Goal: Book appointment/travel/reservation

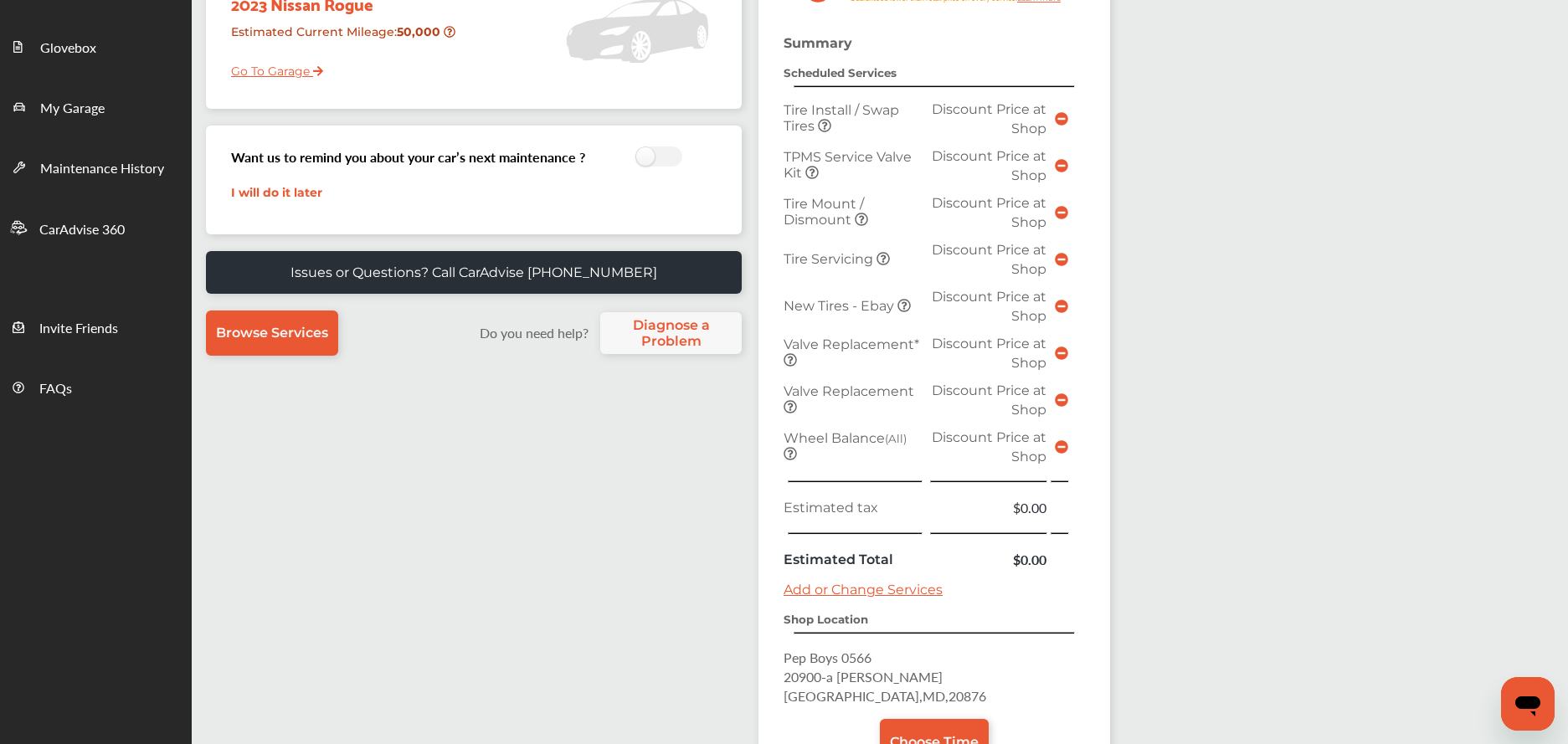
scroll to position [438, 0]
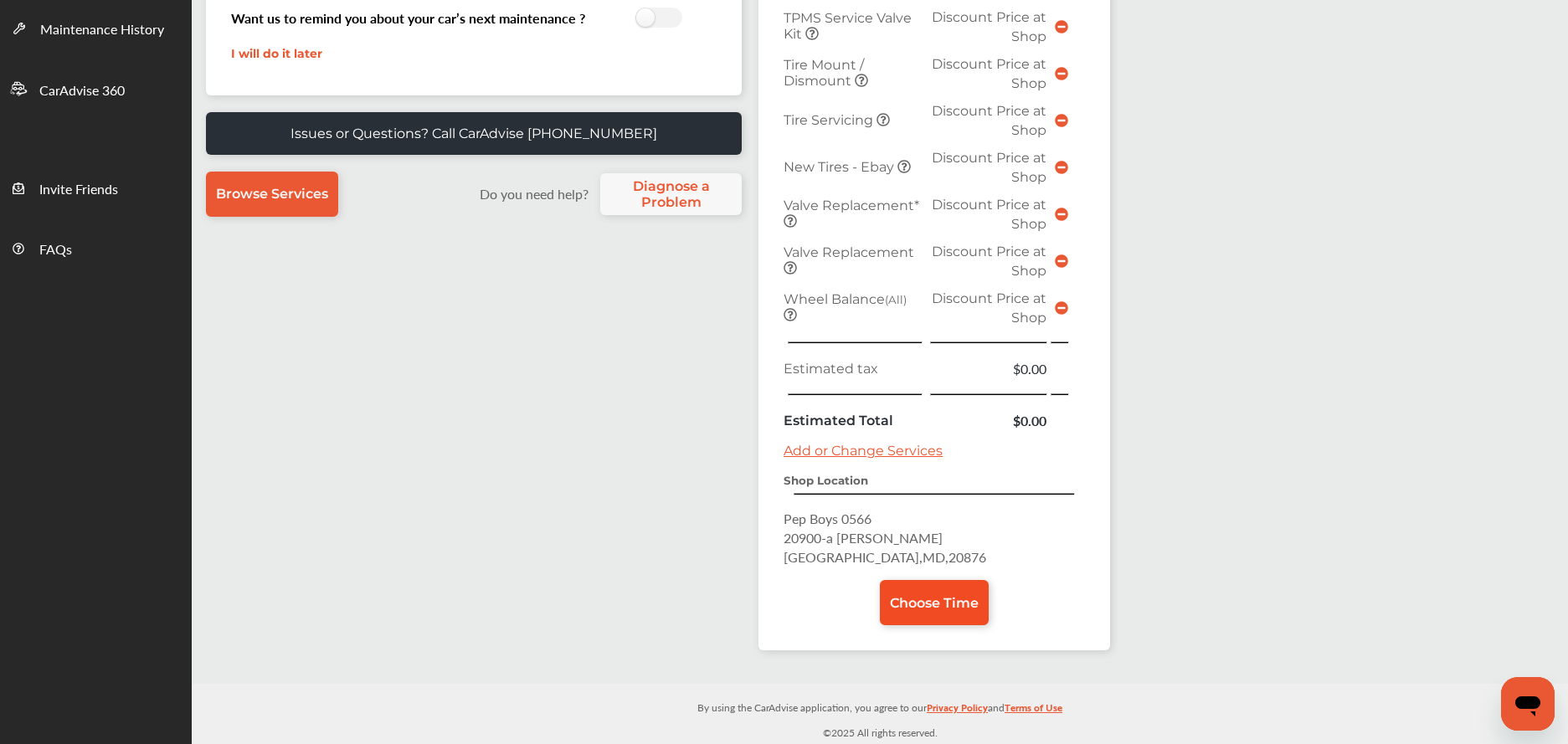
click at [897, 603] on span "Choose Time" at bounding box center [934, 603] width 88 height 16
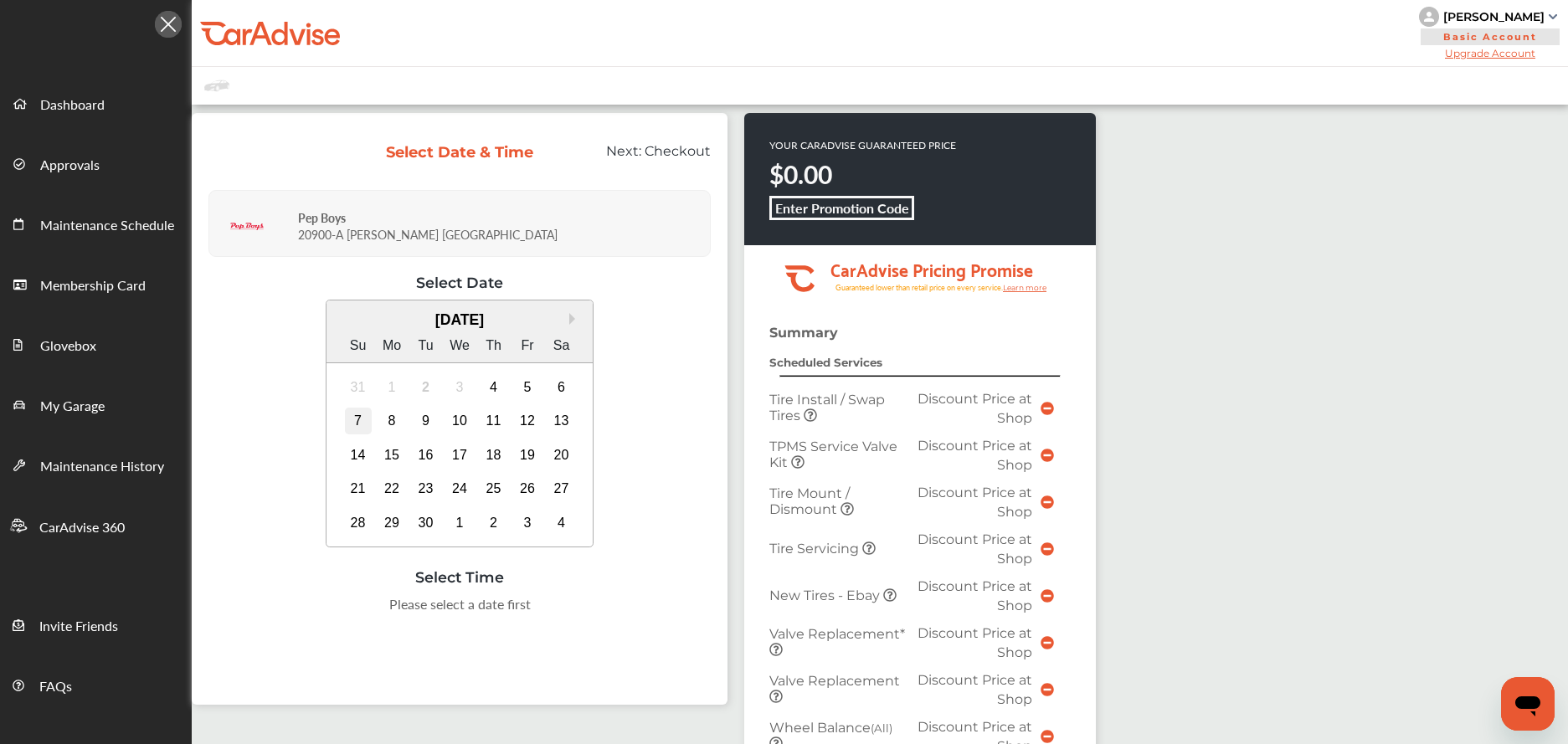
click at [366, 415] on div "7" at bounding box center [358, 421] width 27 height 27
click at [312, 610] on div "10:00 AM" at bounding box center [293, 609] width 81 height 30
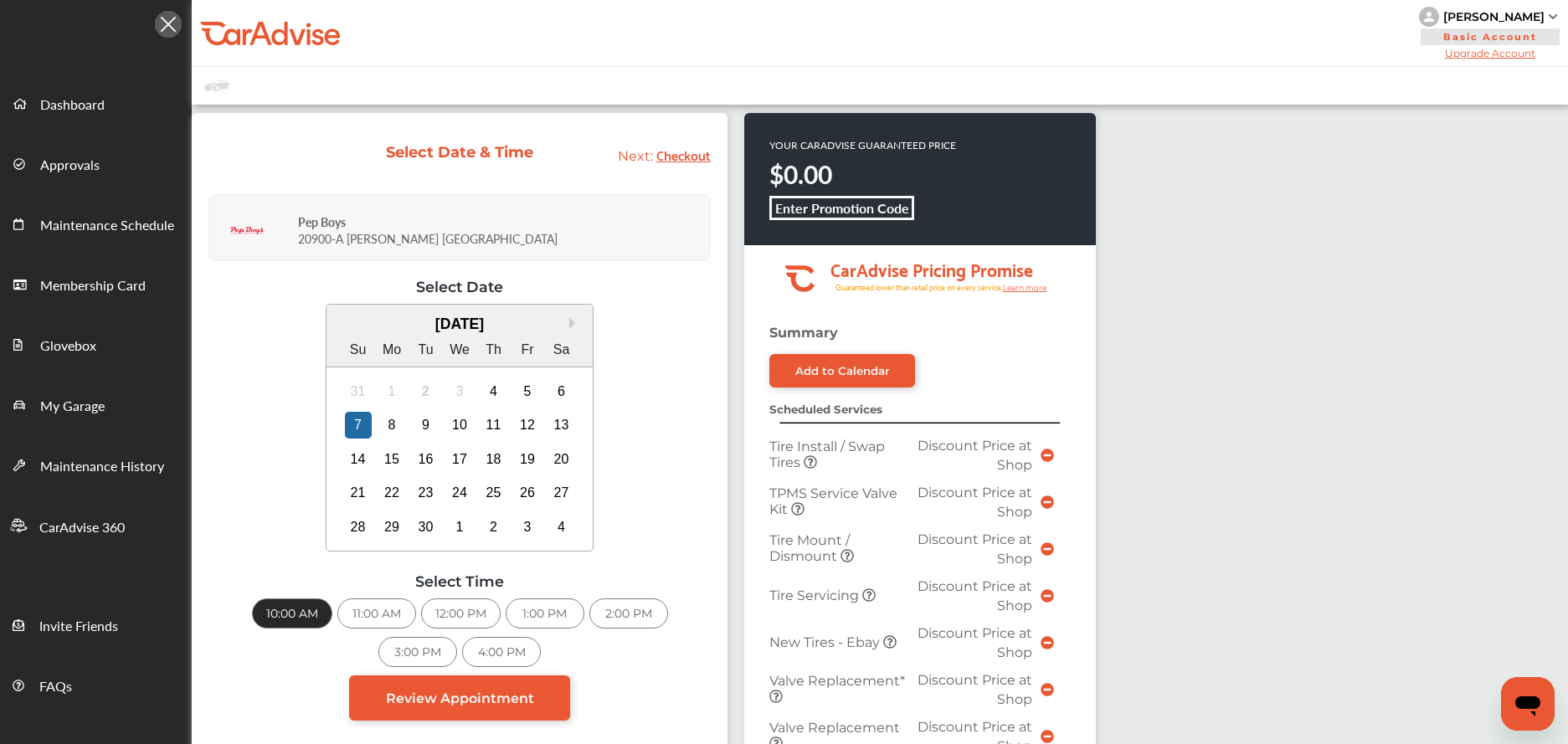
scroll to position [585, 0]
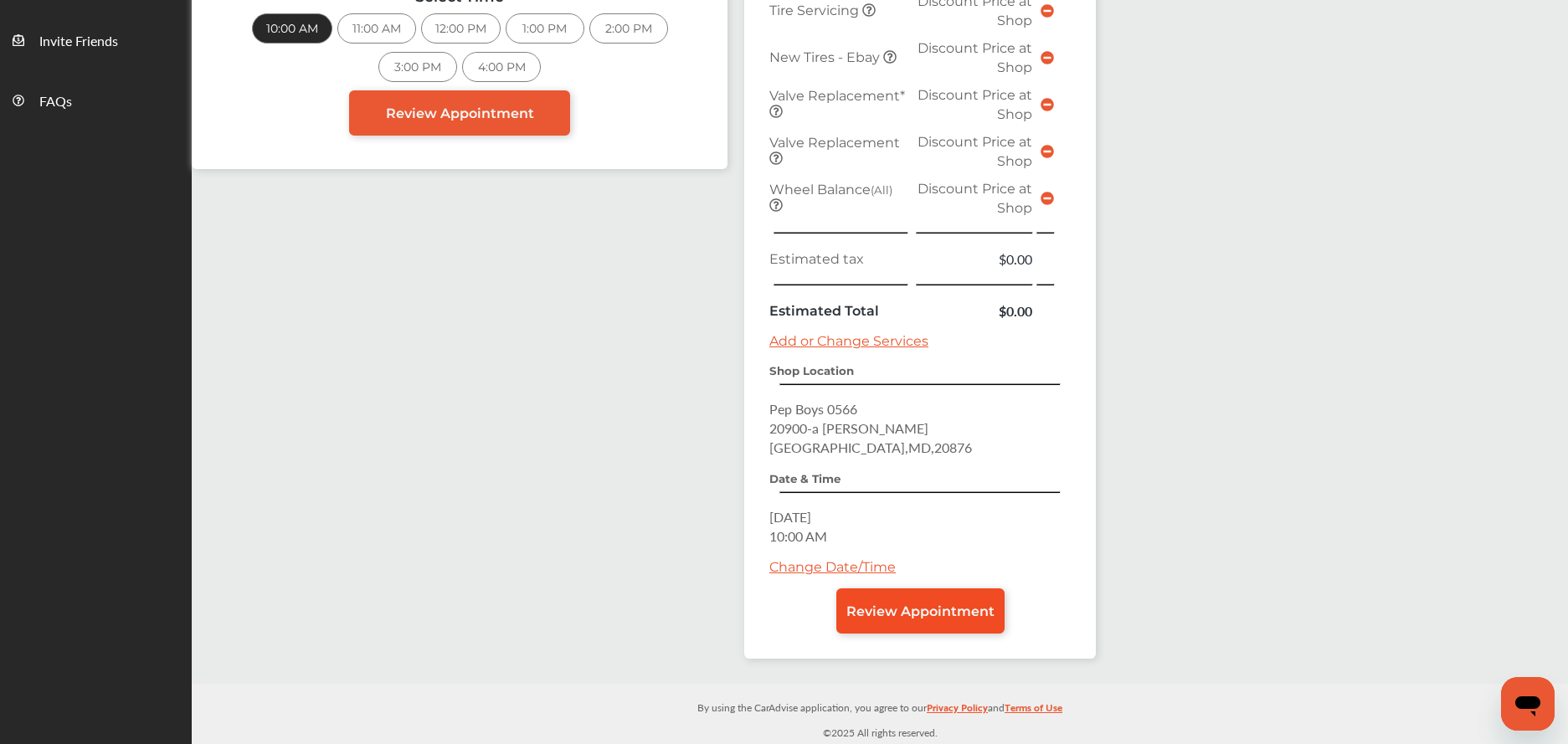
click at [936, 604] on span "Review Appointment" at bounding box center [920, 612] width 148 height 16
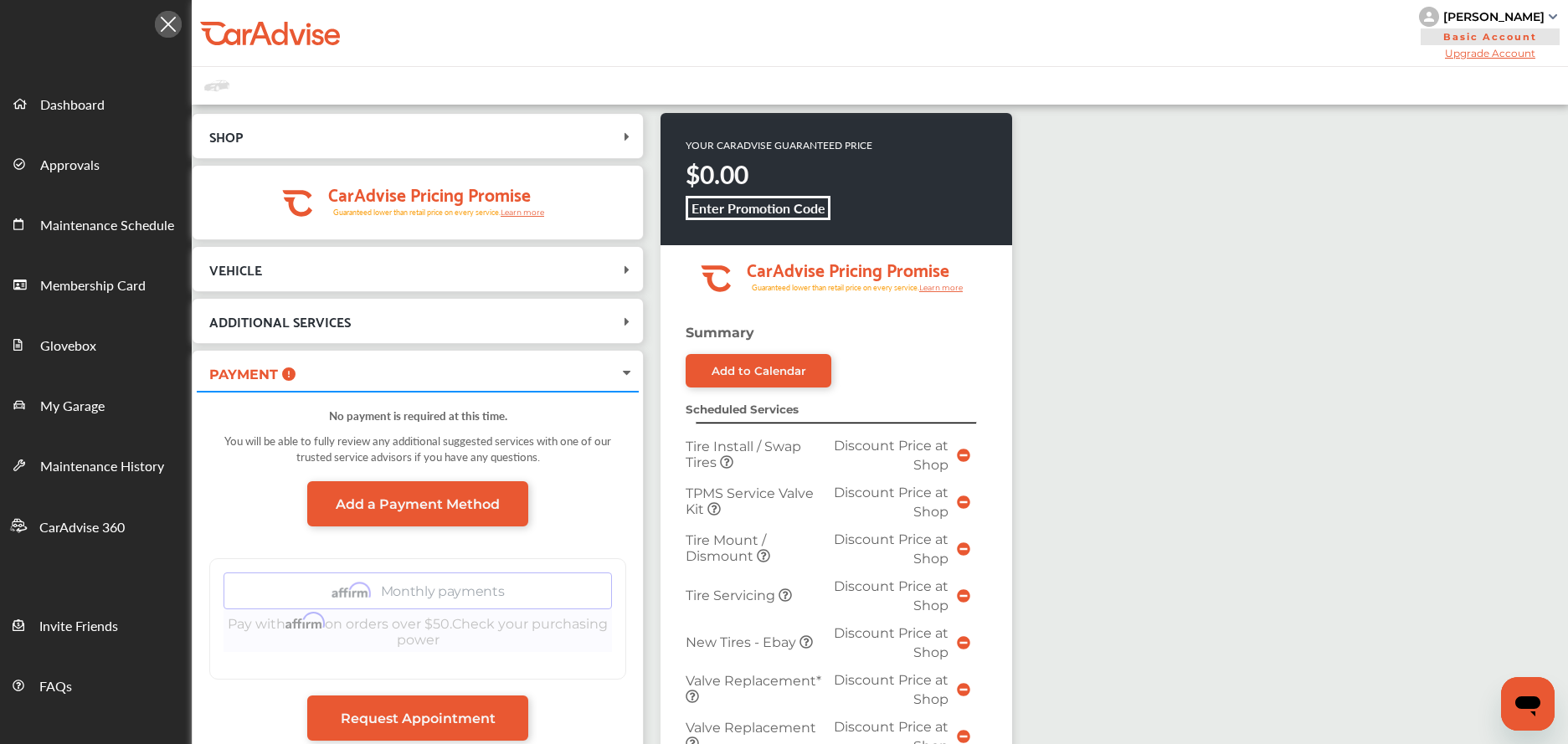
scroll to position [585, 0]
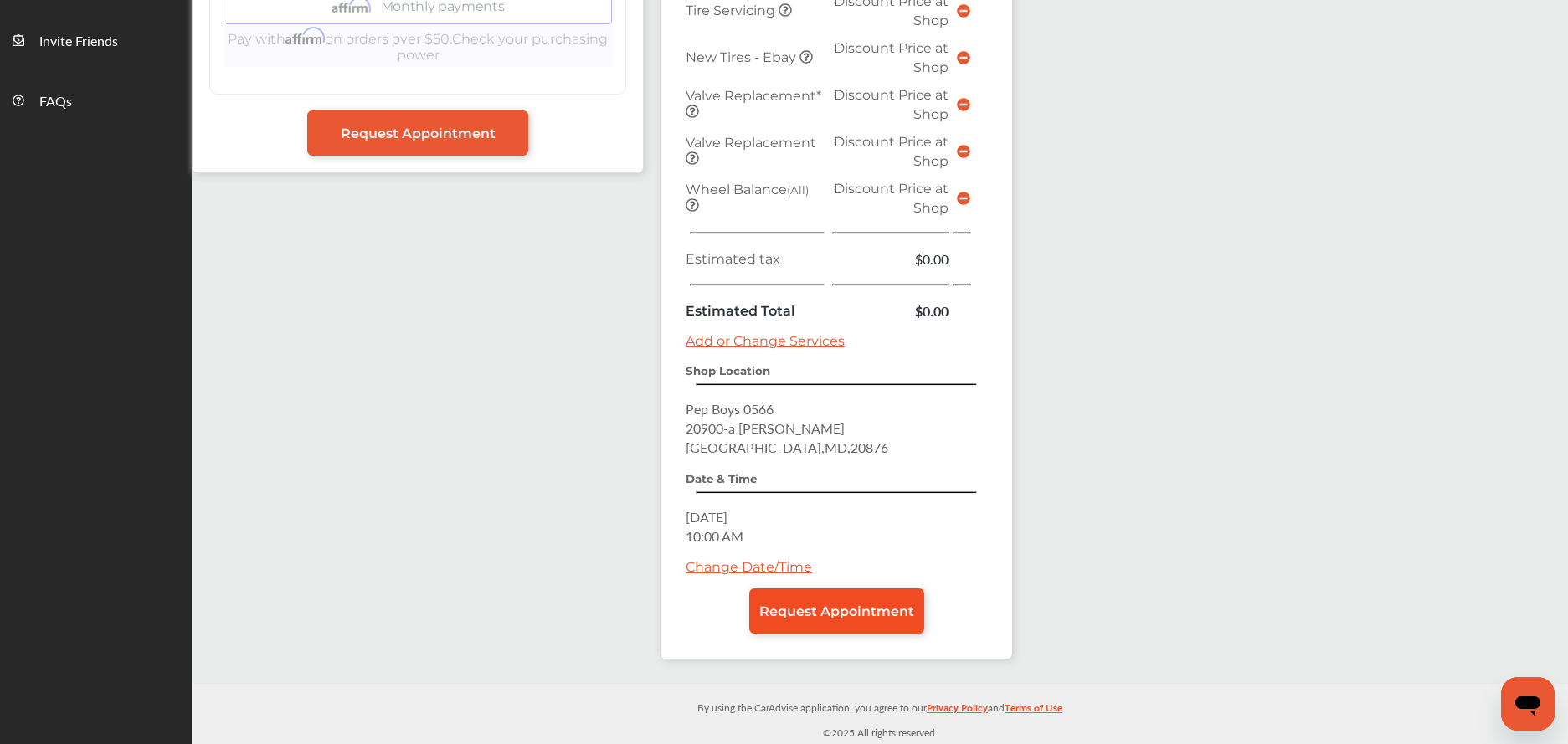
click at [818, 596] on link "Request Appointment" at bounding box center [837, 612] width 175 height 46
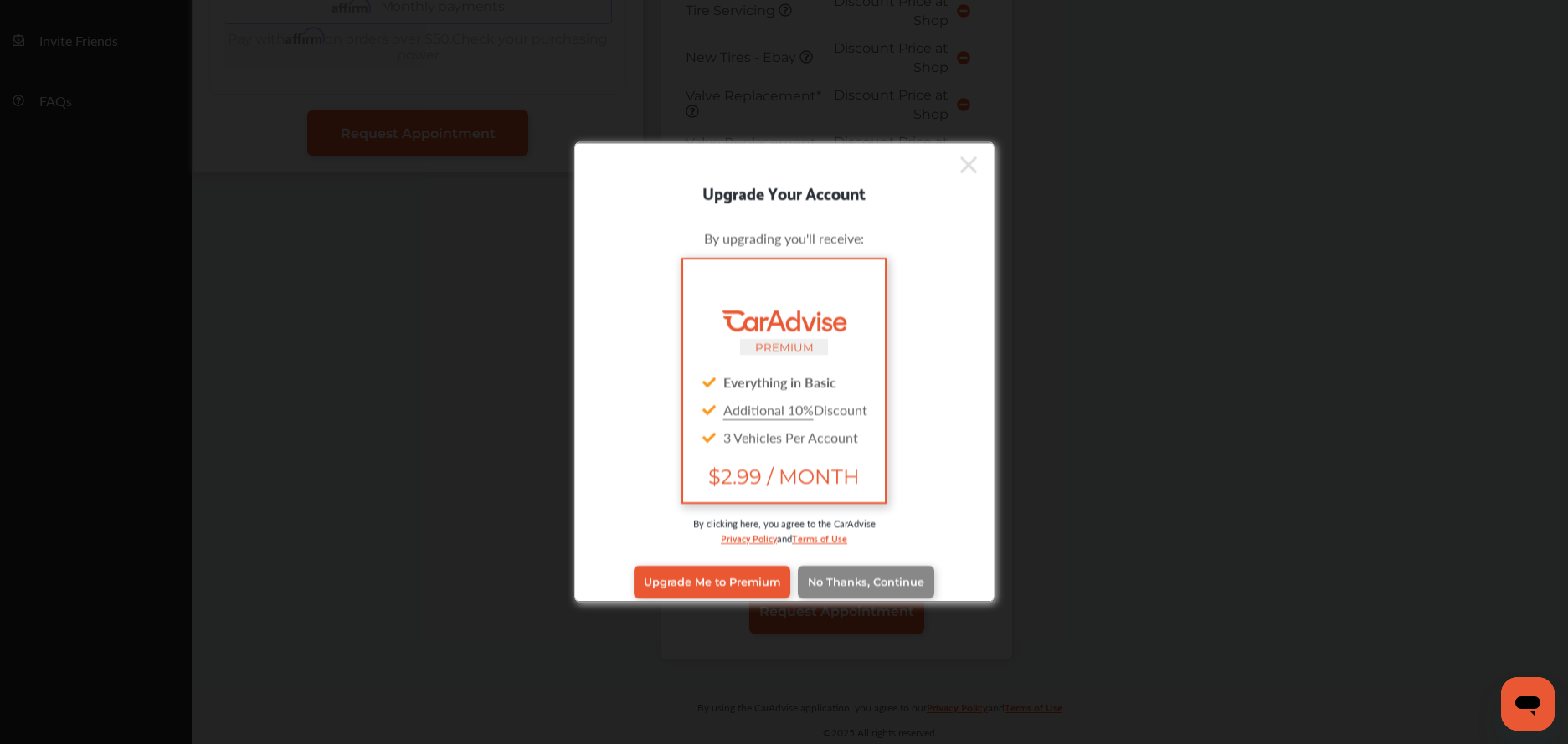
click at [829, 555] on div "Upgrade Me to Premium No Thanks, Continue" at bounding box center [784, 582] width 395 height 67
click at [844, 572] on link "No Thanks, Continue" at bounding box center [866, 582] width 137 height 32
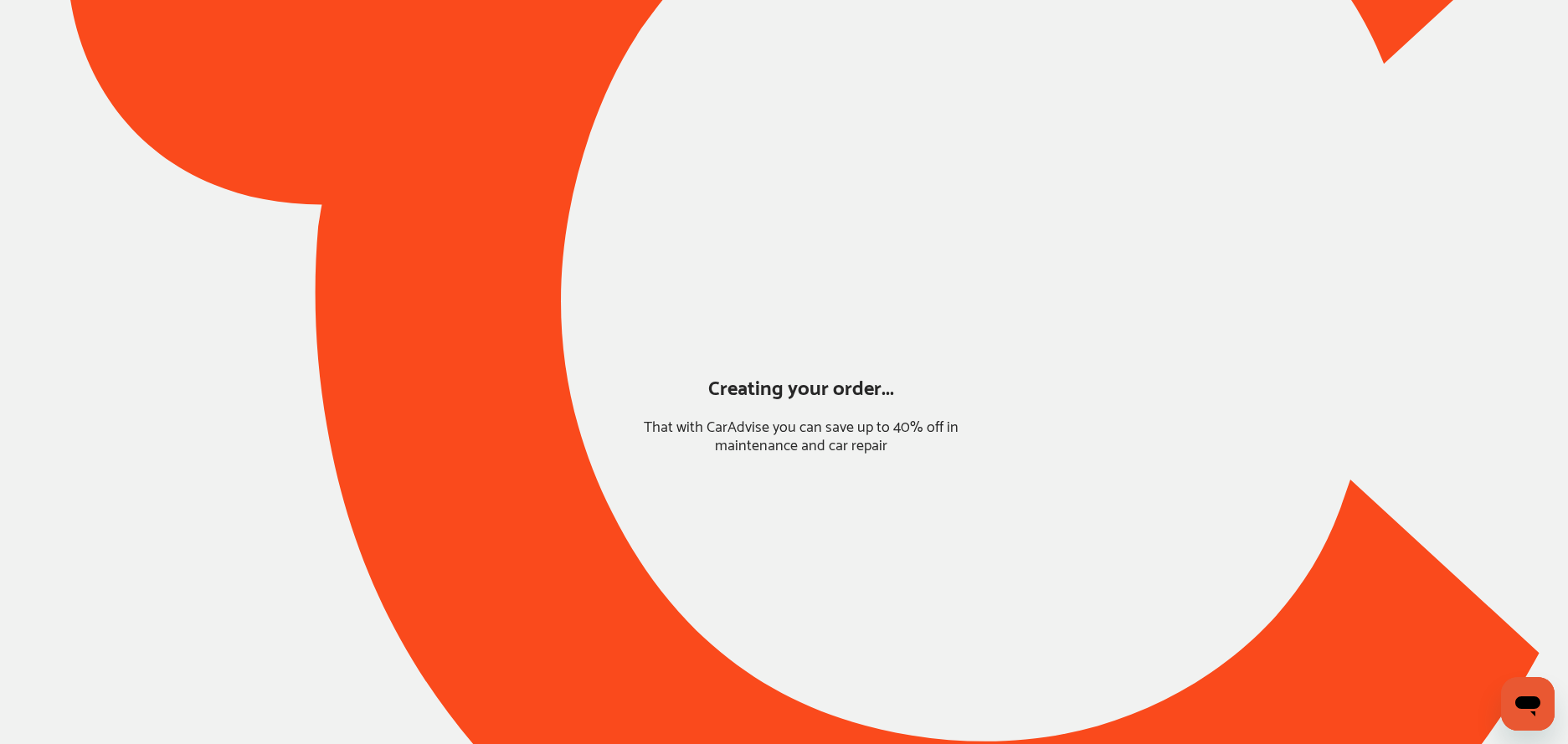
scroll to position [0, 0]
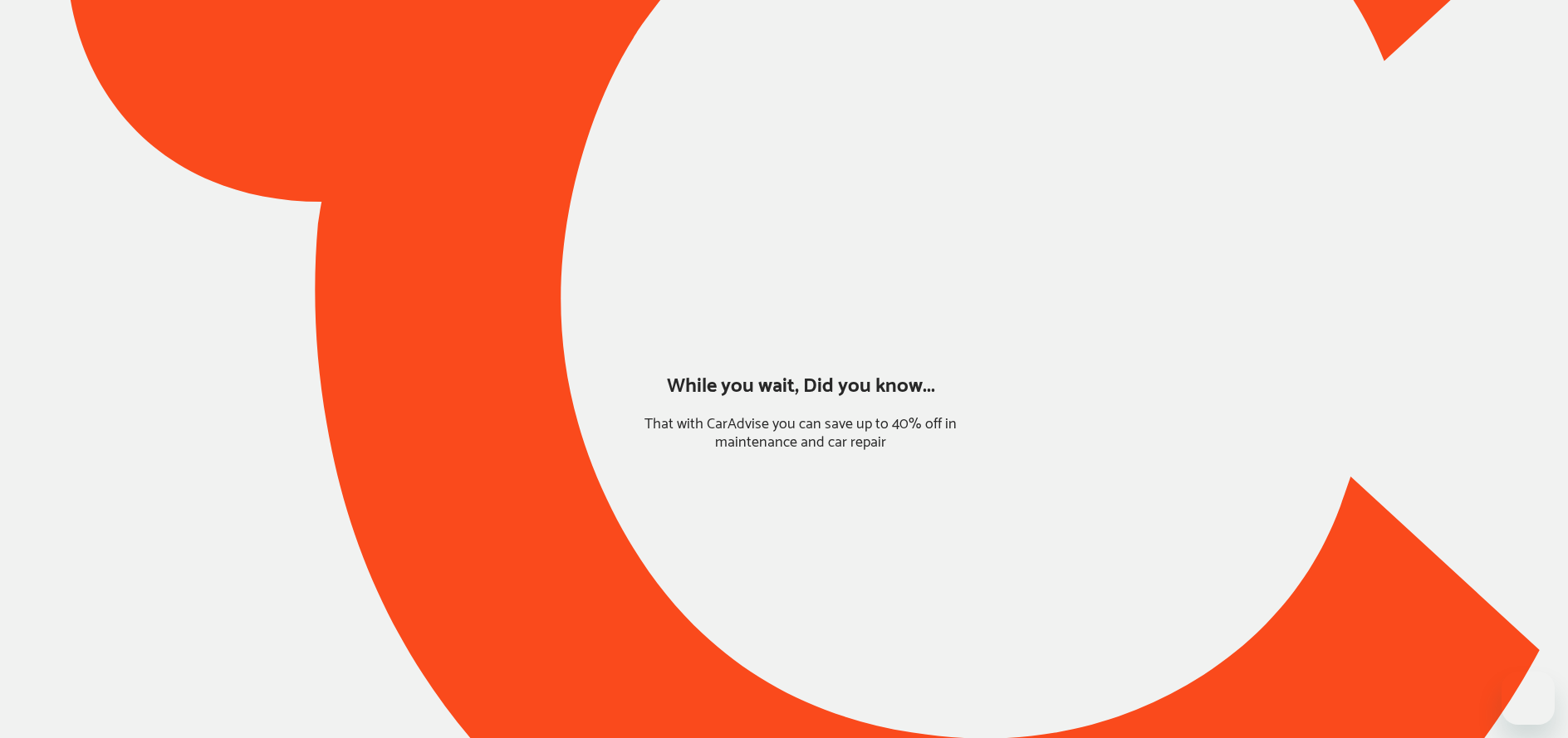
type input "*****"
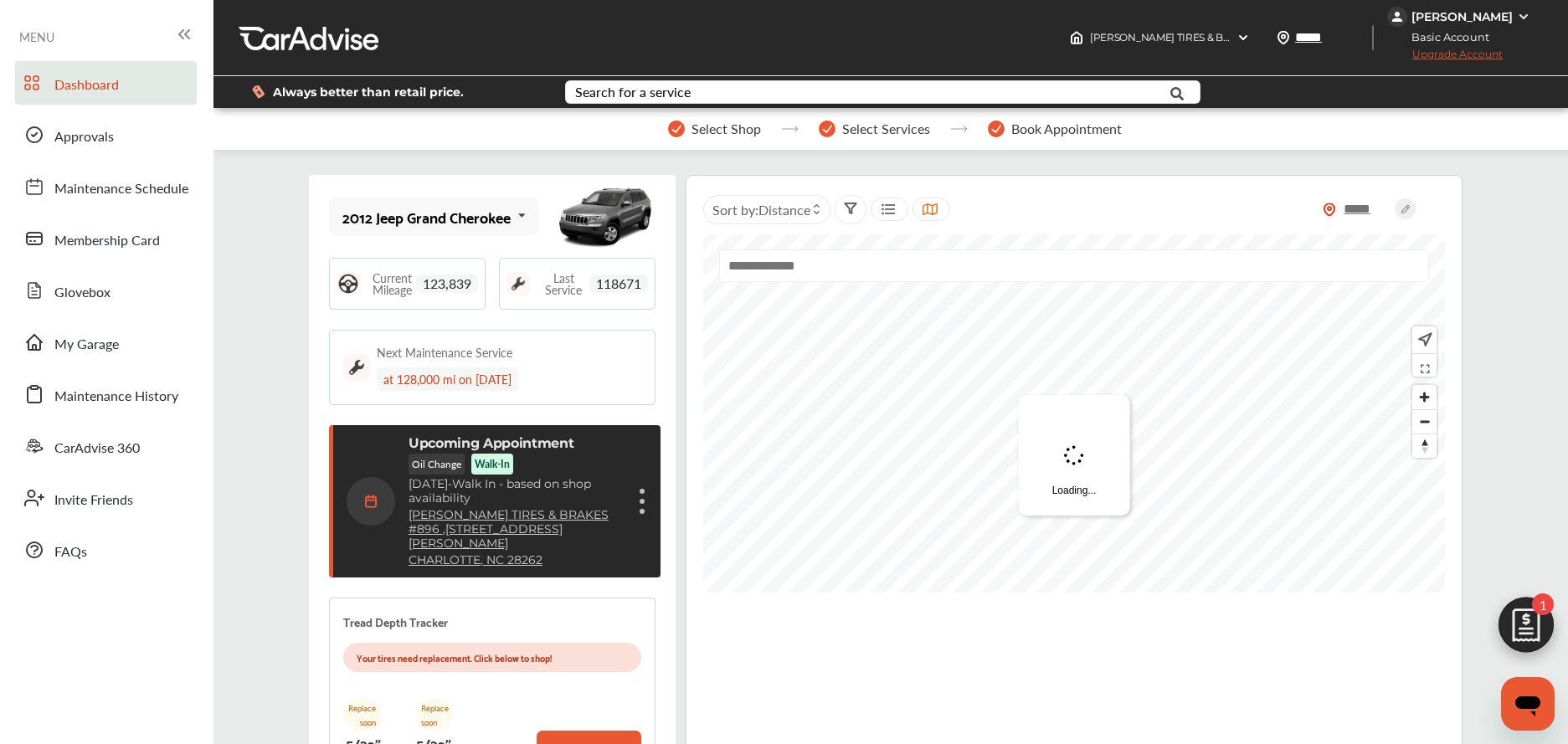
scroll to position [266, 0]
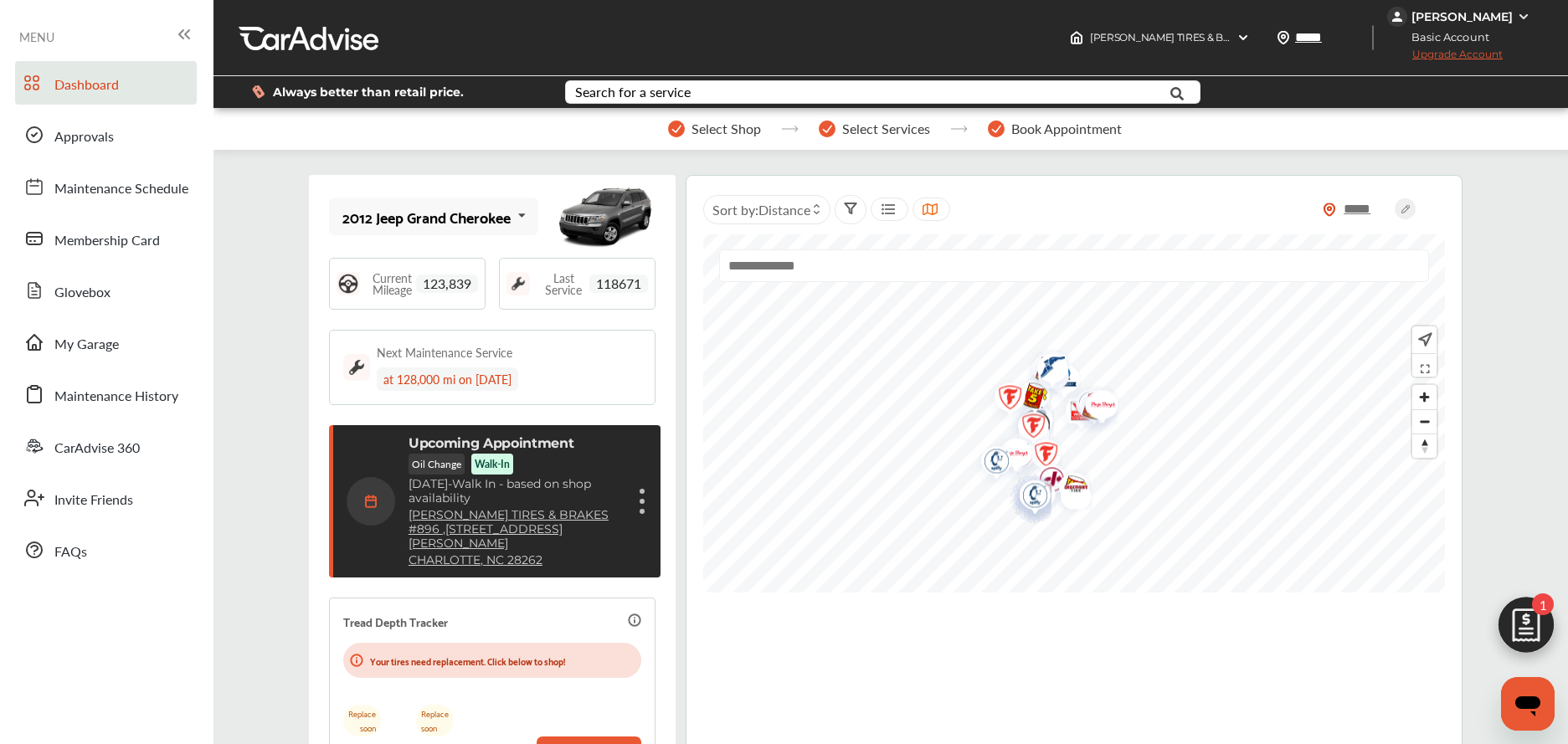
click at [644, 496] on div "Cancel appointment Modify appointment Show details" at bounding box center [641, 501] width 10 height 30
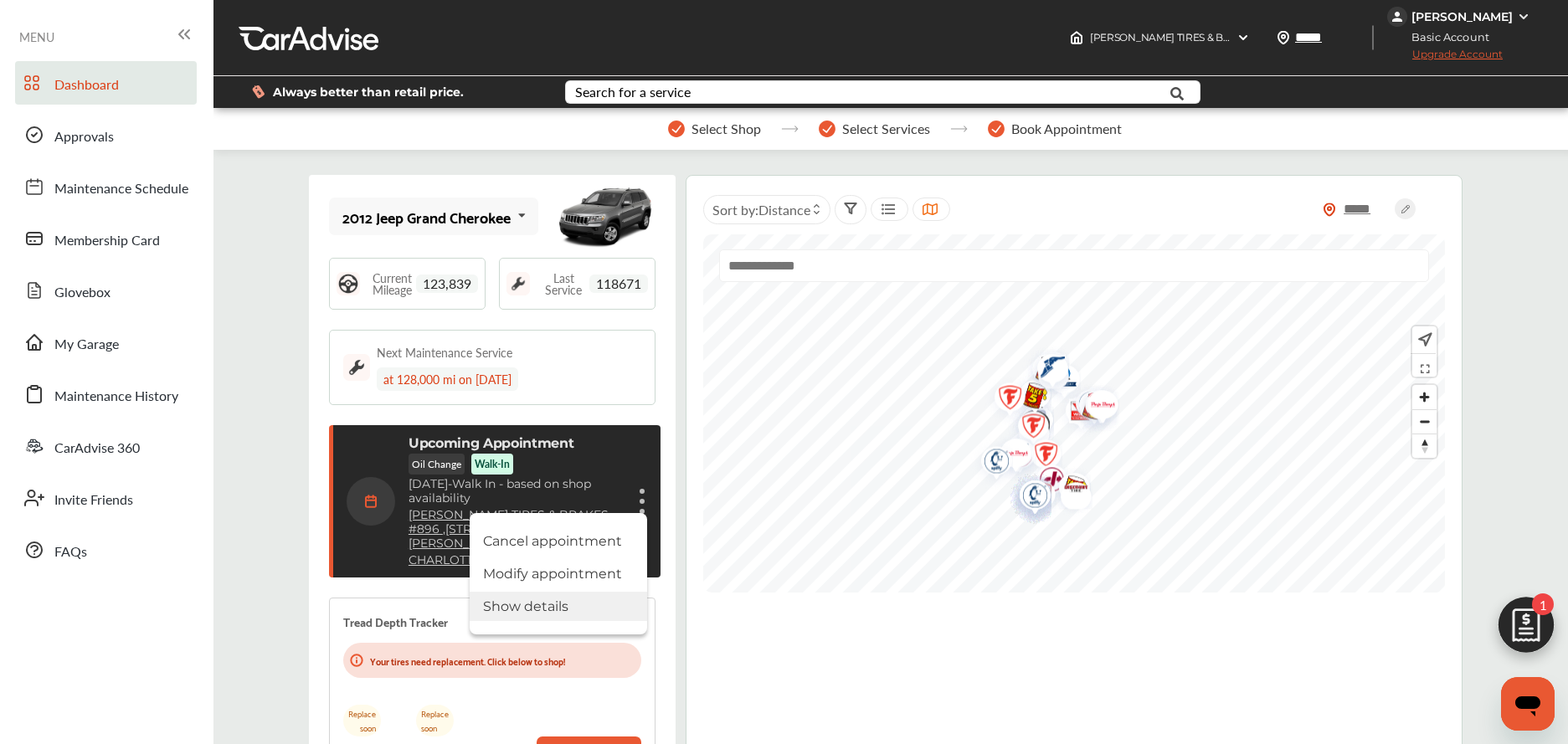
click at [581, 596] on li "Show details" at bounding box center [558, 606] width 178 height 29
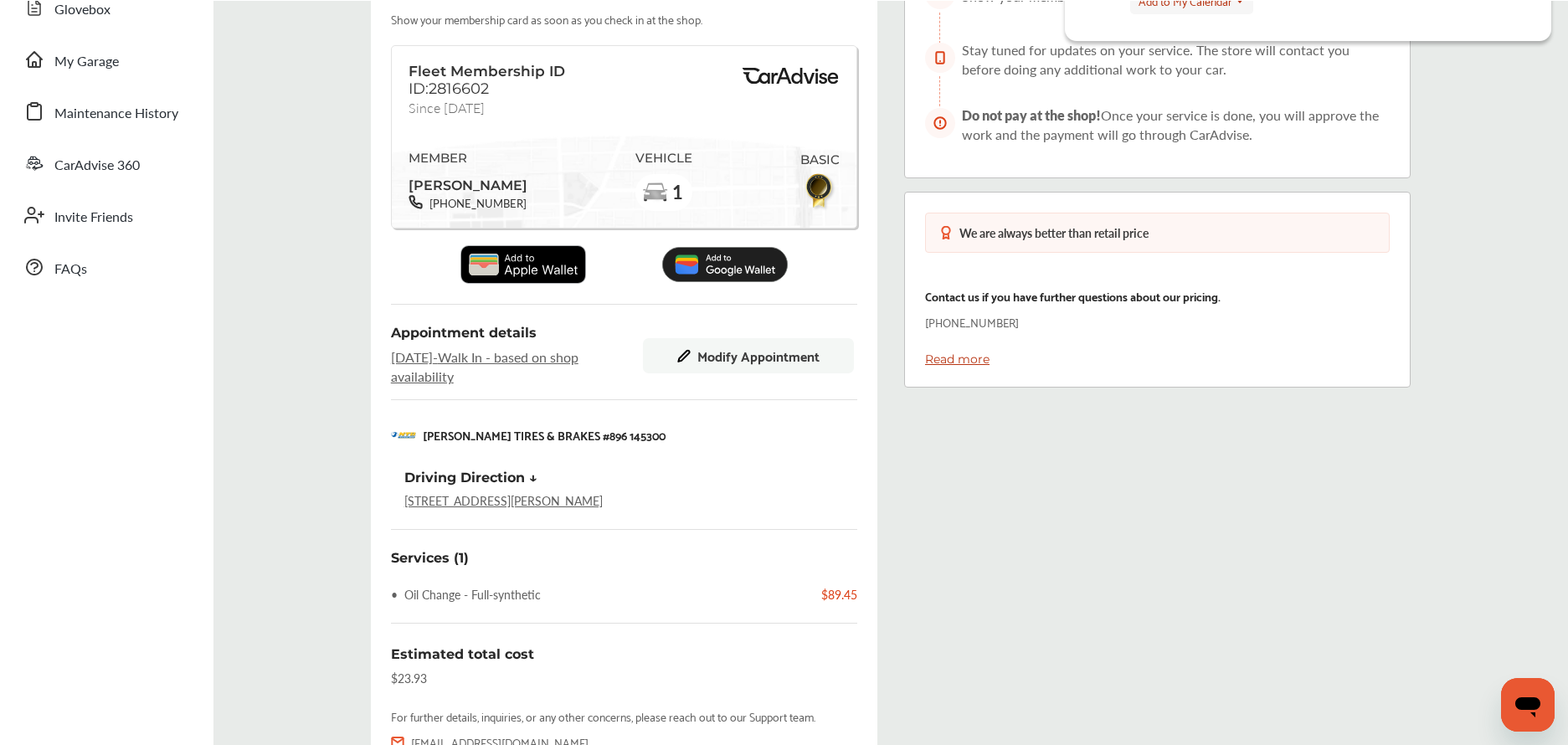
scroll to position [281, 0]
copy link "8040 NORTH TRYON STREET CHARLOTTE, NC 28262"
drag, startPoint x: 675, startPoint y: 507, endPoint x: 380, endPoint y: 20, distance: 569.4
click at [0, 0] on div "My Account Dashboard Approvals Maintenance Schedule Membership Card Glovebox My…" at bounding box center [784, 335] width 1568 height 1232
